Goal: Task Accomplishment & Management: Complete application form

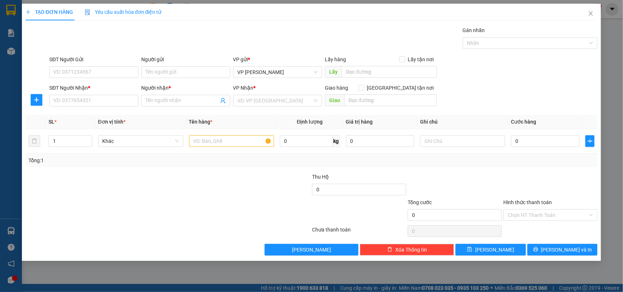
click at [184, 108] on div "Người nhận * Tên người nhận" at bounding box center [185, 97] width 89 height 26
click at [182, 103] on input "Người nhận *" at bounding box center [182, 101] width 73 height 8
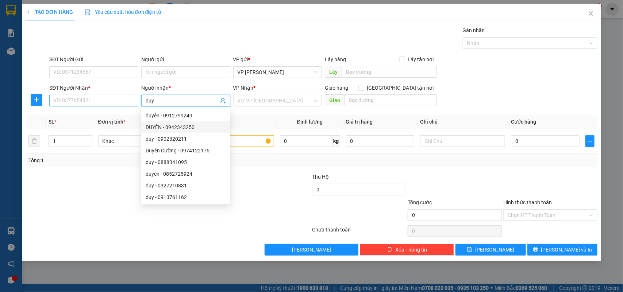
type input "duy"
click at [119, 101] on input "SĐT Người Nhận *" at bounding box center [93, 101] width 89 height 12
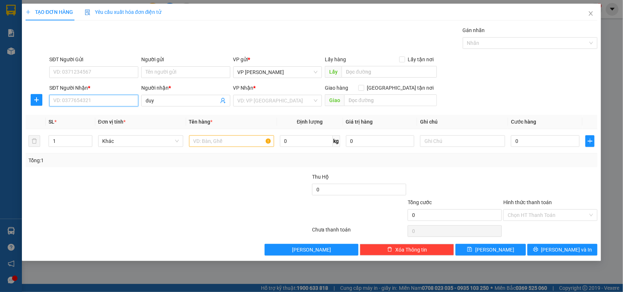
click at [110, 103] on input "SĐT Người Nhận *" at bounding box center [93, 101] width 89 height 12
type input "0963830130"
click at [276, 99] on input "search" at bounding box center [275, 100] width 75 height 11
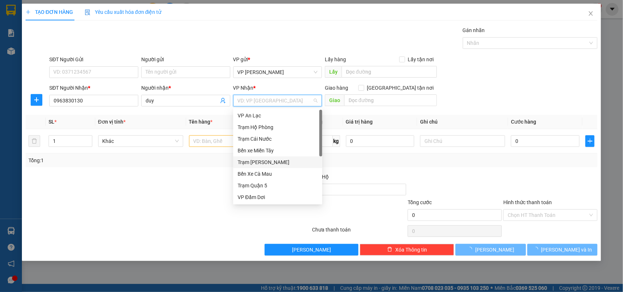
click at [258, 161] on div "Trạm [PERSON_NAME]" at bounding box center [278, 162] width 80 height 8
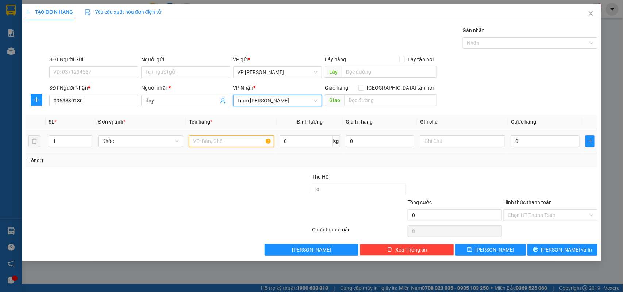
click at [214, 145] on input "text" at bounding box center [231, 141] width 85 height 12
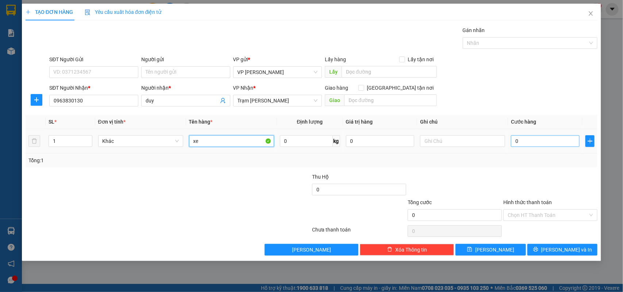
type input "xe"
click at [542, 142] on input "0" at bounding box center [545, 141] width 69 height 12
type input "002"
type input "2"
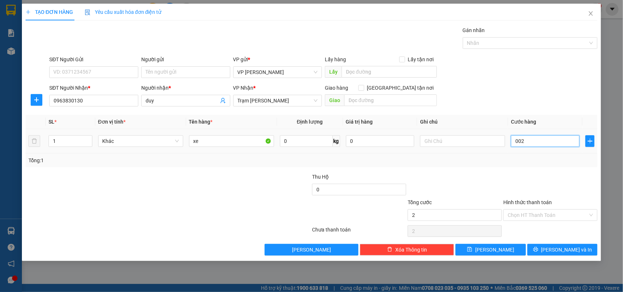
type input "0.025"
type input "25"
type input "00.250"
type input "250"
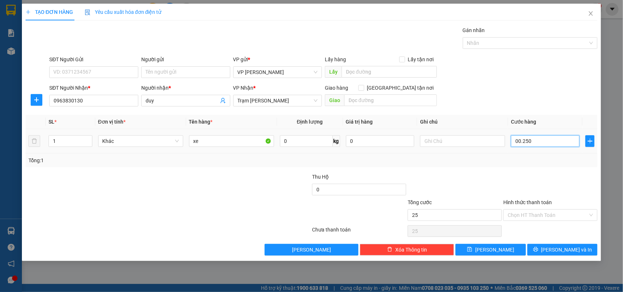
type input "250"
click at [545, 216] on input "Hình thức thanh toán" at bounding box center [548, 215] width 80 height 11
type input "250.000"
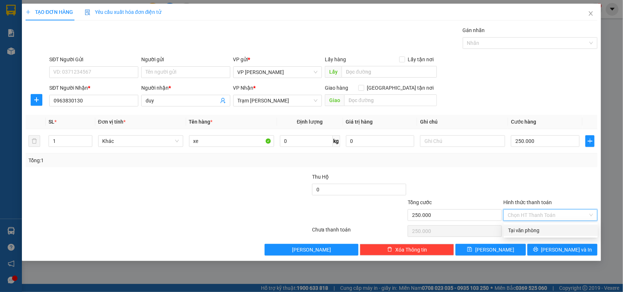
click at [532, 232] on div "Tại văn phòng" at bounding box center [550, 231] width 85 height 8
type input "0"
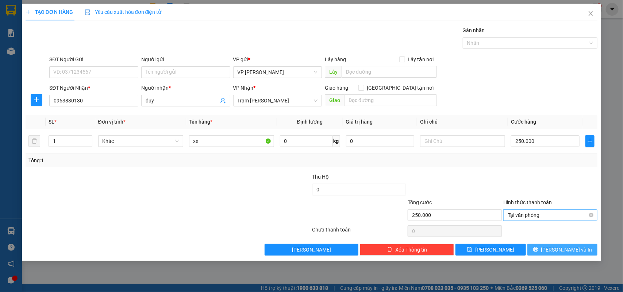
drag, startPoint x: 575, startPoint y: 249, endPoint x: 513, endPoint y: 211, distance: 72.6
click at [574, 248] on span "[PERSON_NAME] và In" at bounding box center [566, 250] width 51 height 8
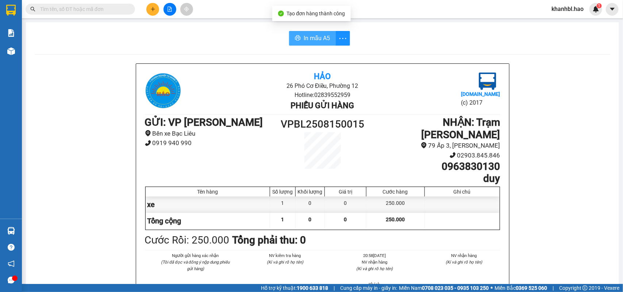
click at [303, 43] on button "In mẫu A5" at bounding box center [312, 38] width 47 height 15
